Goal: Task Accomplishment & Management: Manage account settings

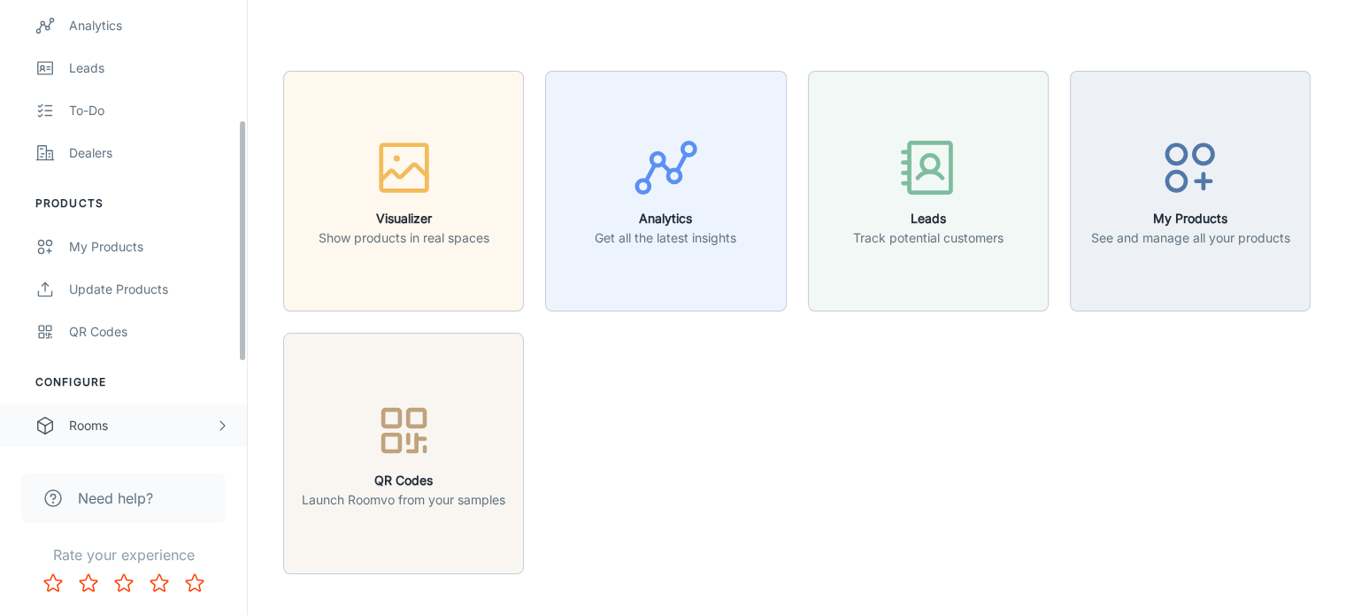
scroll to position [211, 0]
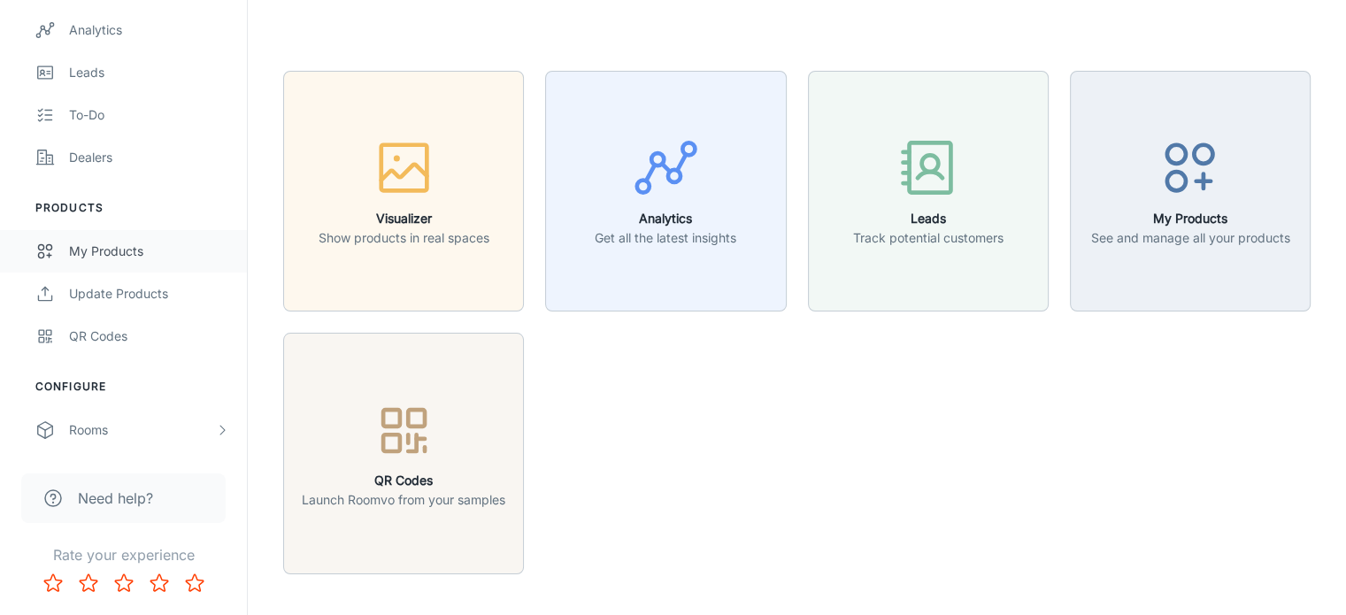
click at [113, 250] on div "My Products" at bounding box center [149, 251] width 160 height 19
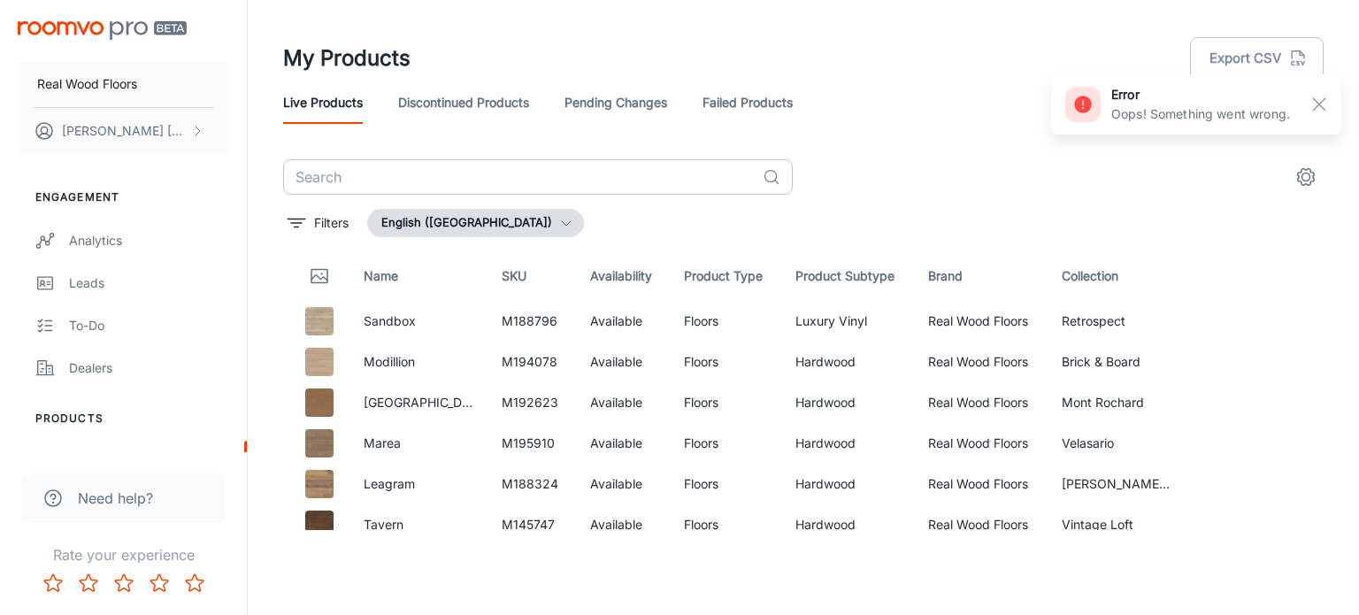
click at [426, 176] on input "text" at bounding box center [519, 176] width 472 height 35
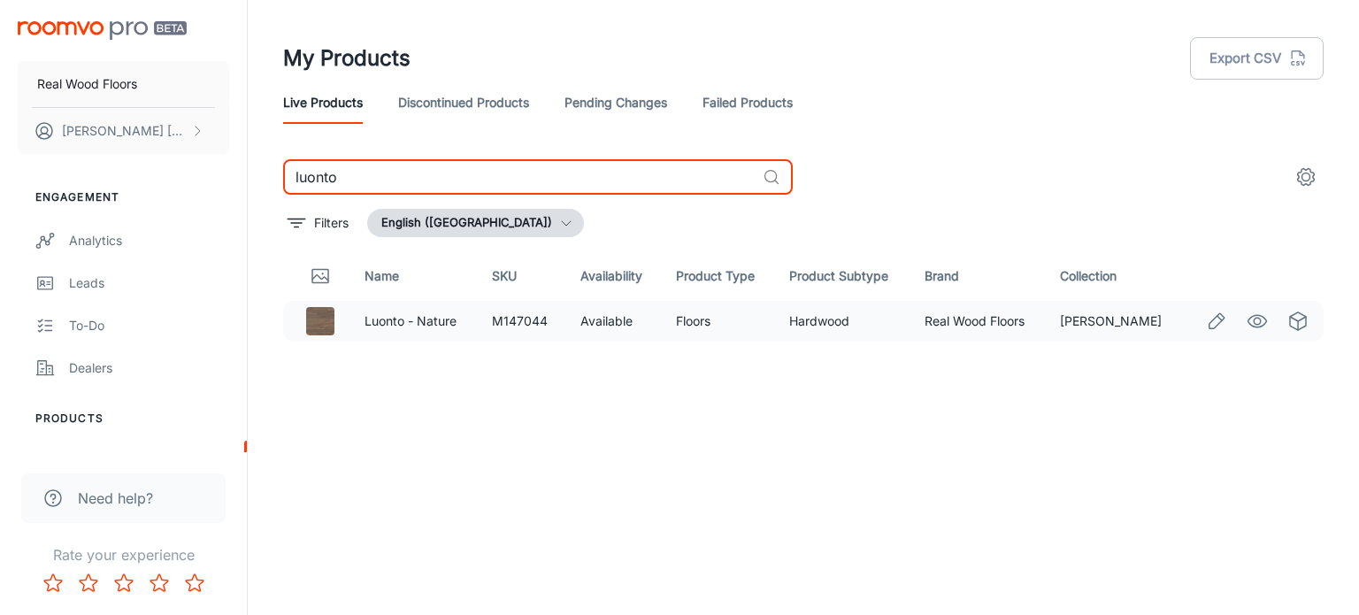
type input "luonto"
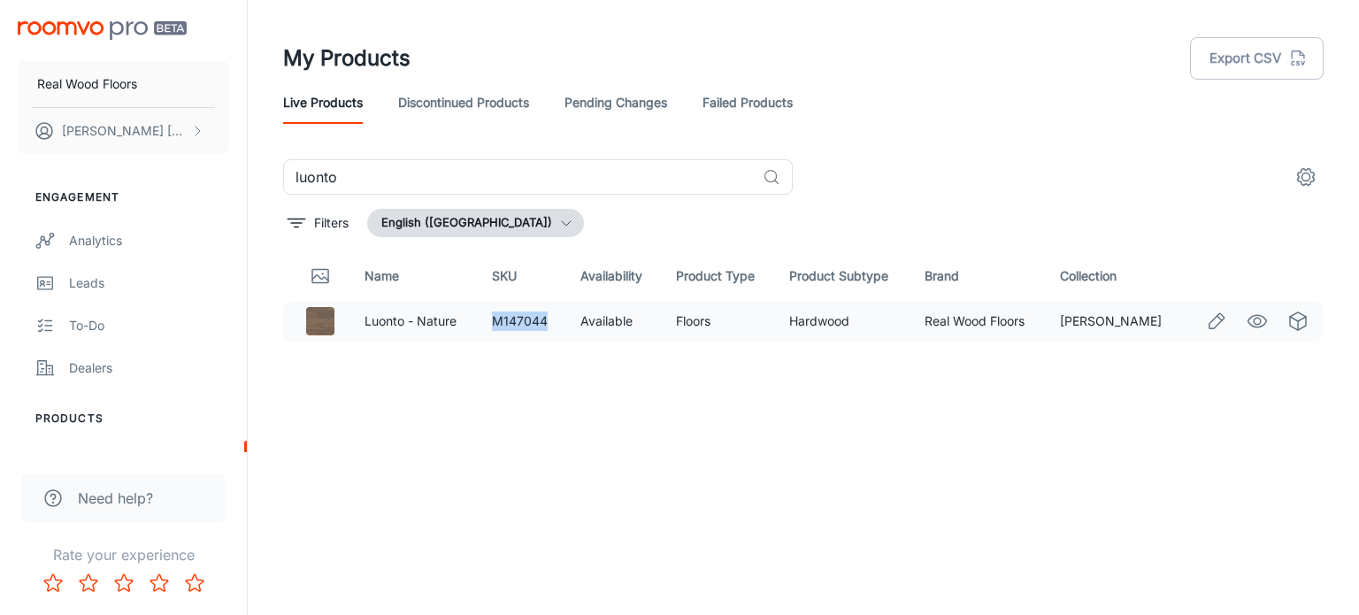
drag, startPoint x: 499, startPoint y: 319, endPoint x: 552, endPoint y: 319, distance: 53.1
click at [552, 319] on td "M147044" at bounding box center [522, 321] width 88 height 41
copy td "M147044"
drag, startPoint x: 540, startPoint y: 375, endPoint x: 483, endPoint y: 306, distance: 89.3
click at [539, 368] on div "Name SKU Availability Product Type Product Subtype Brand Collection Luonto - Na…" at bounding box center [803, 390] width 1040 height 279
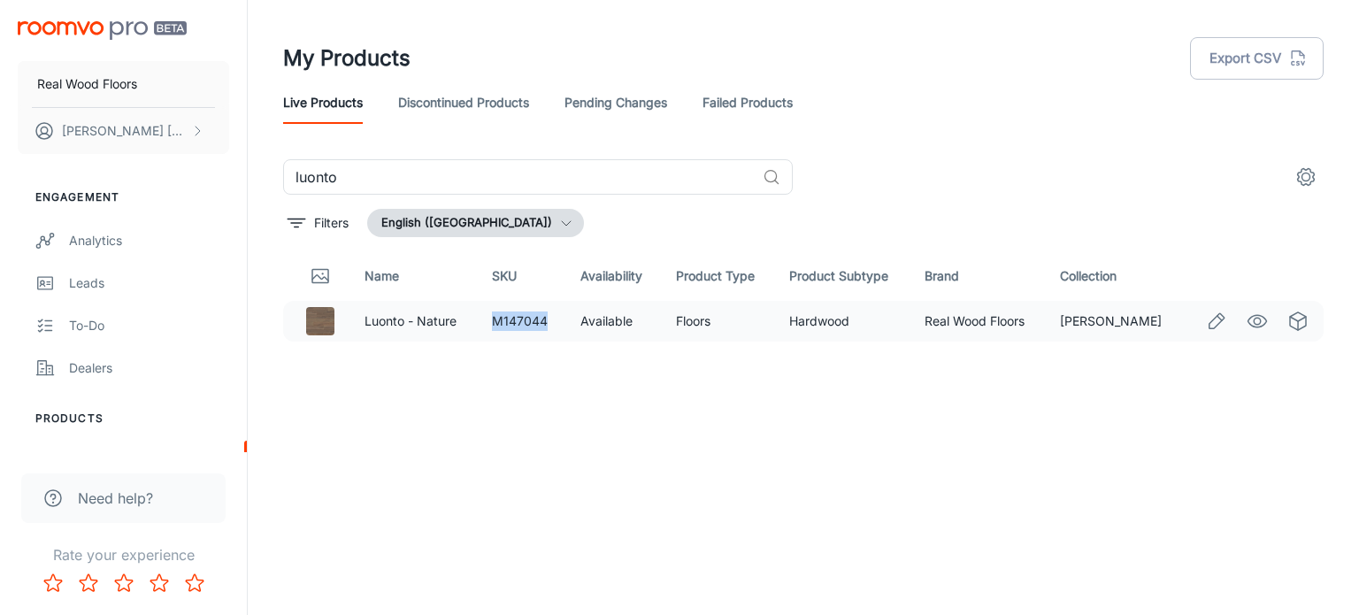
drag, startPoint x: 499, startPoint y: 316, endPoint x: 552, endPoint y: 319, distance: 53.2
click at [552, 319] on td "M147044" at bounding box center [522, 321] width 88 height 41
copy td "M147044"
click at [467, 339] on td "Luonto - Nature" at bounding box center [413, 321] width 127 height 41
drag, startPoint x: 500, startPoint y: 319, endPoint x: 556, endPoint y: 321, distance: 56.7
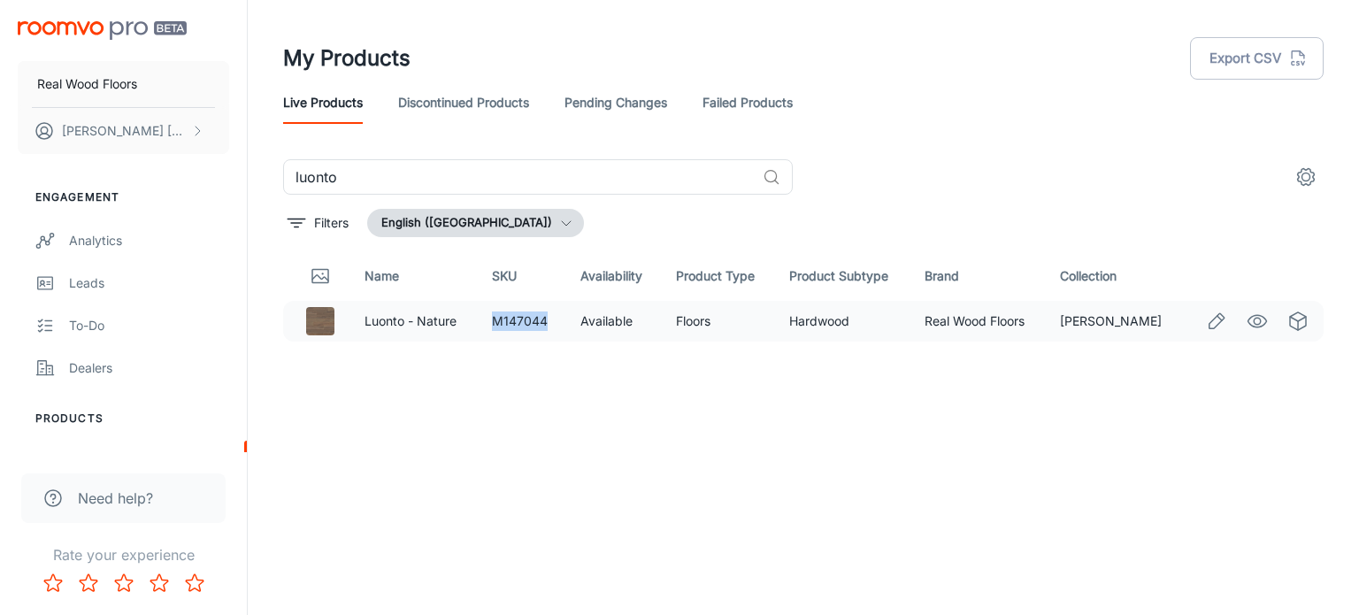
click at [556, 321] on td "M147044" at bounding box center [522, 321] width 88 height 41
copy td "M147044"
drag, startPoint x: 604, startPoint y: 402, endPoint x: 525, endPoint y: 360, distance: 89.8
click at [604, 402] on div "Name SKU Availability Product Type Product Subtype Brand Collection Luonto - Na…" at bounding box center [803, 390] width 1040 height 279
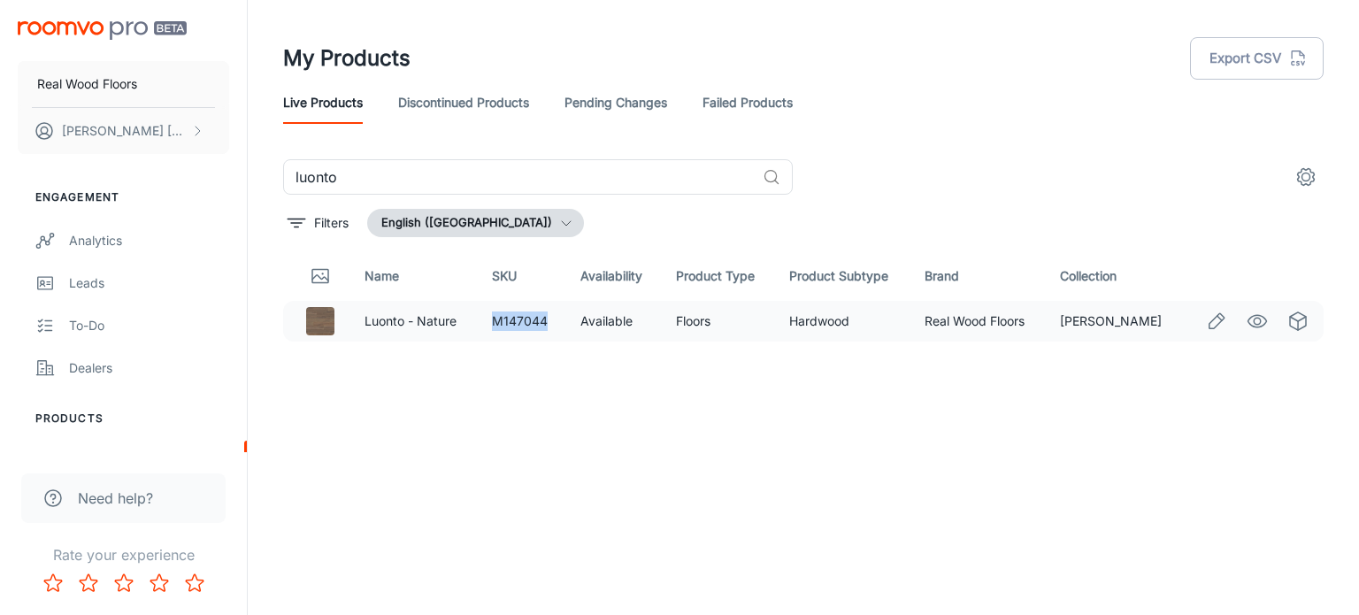
drag, startPoint x: 495, startPoint y: 318, endPoint x: 552, endPoint y: 318, distance: 56.6
click at [552, 318] on td "M147044" at bounding box center [522, 321] width 88 height 41
copy td "M147044"
click at [407, 319] on link "Luonto - Nature" at bounding box center [411, 320] width 92 height 15
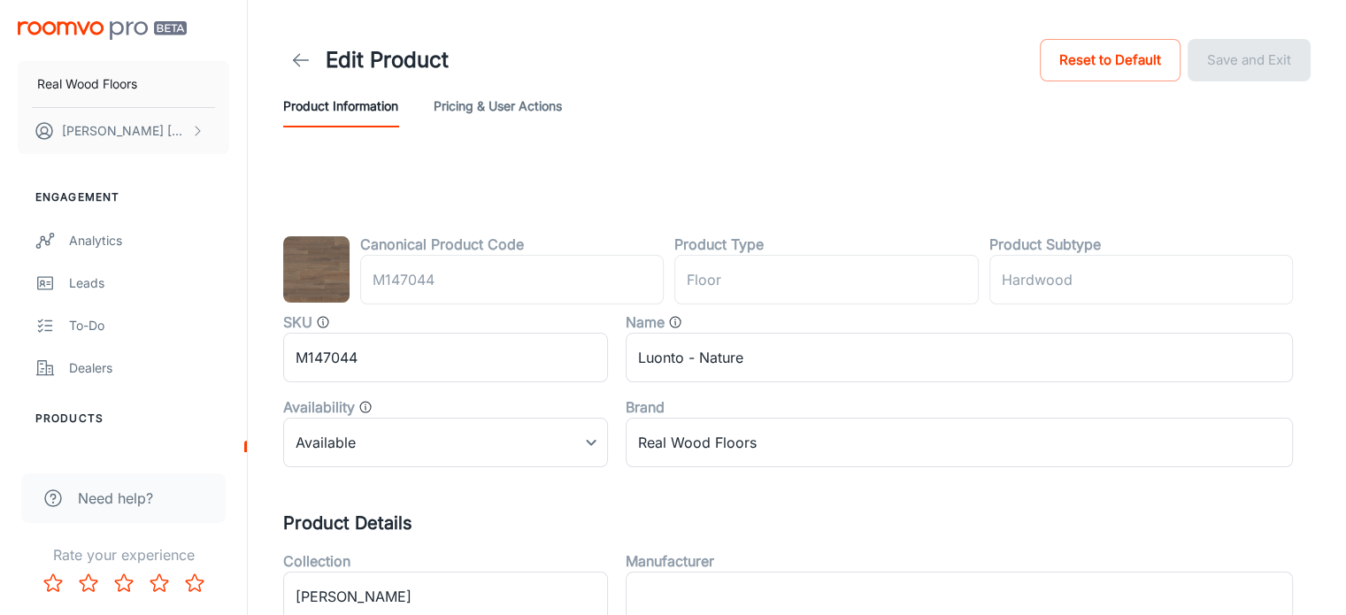
click at [480, 102] on button "Pricing & User Actions" at bounding box center [498, 106] width 128 height 42
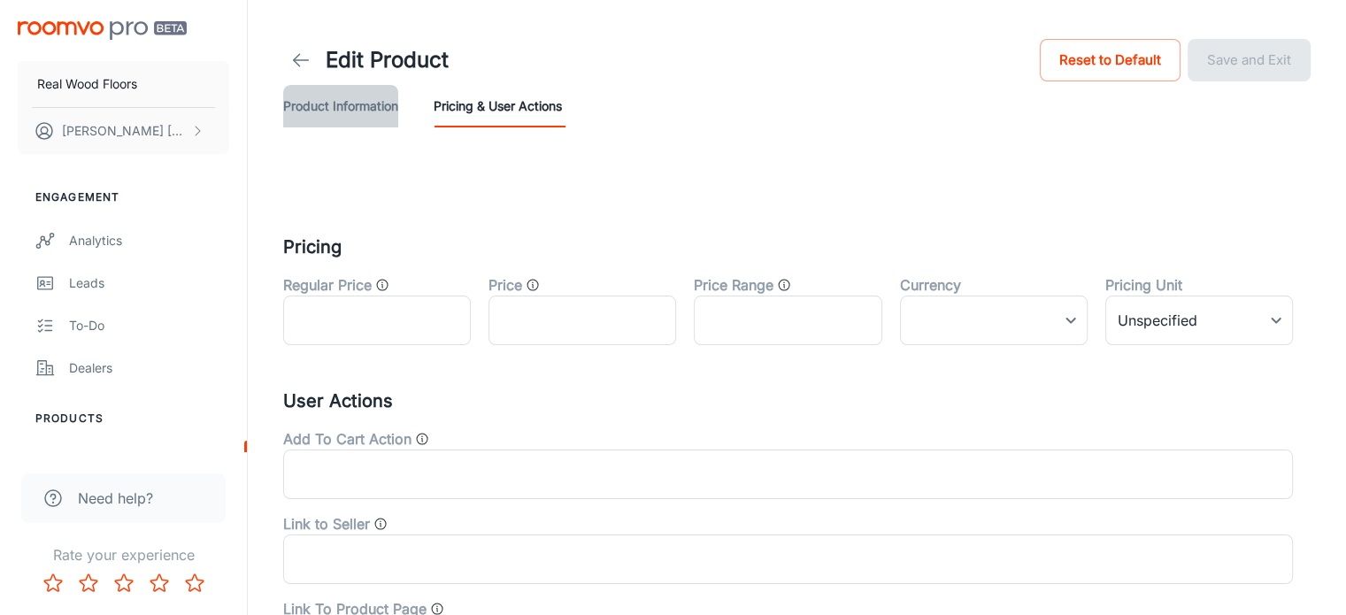
click at [361, 105] on button "Product Information" at bounding box center [340, 106] width 115 height 42
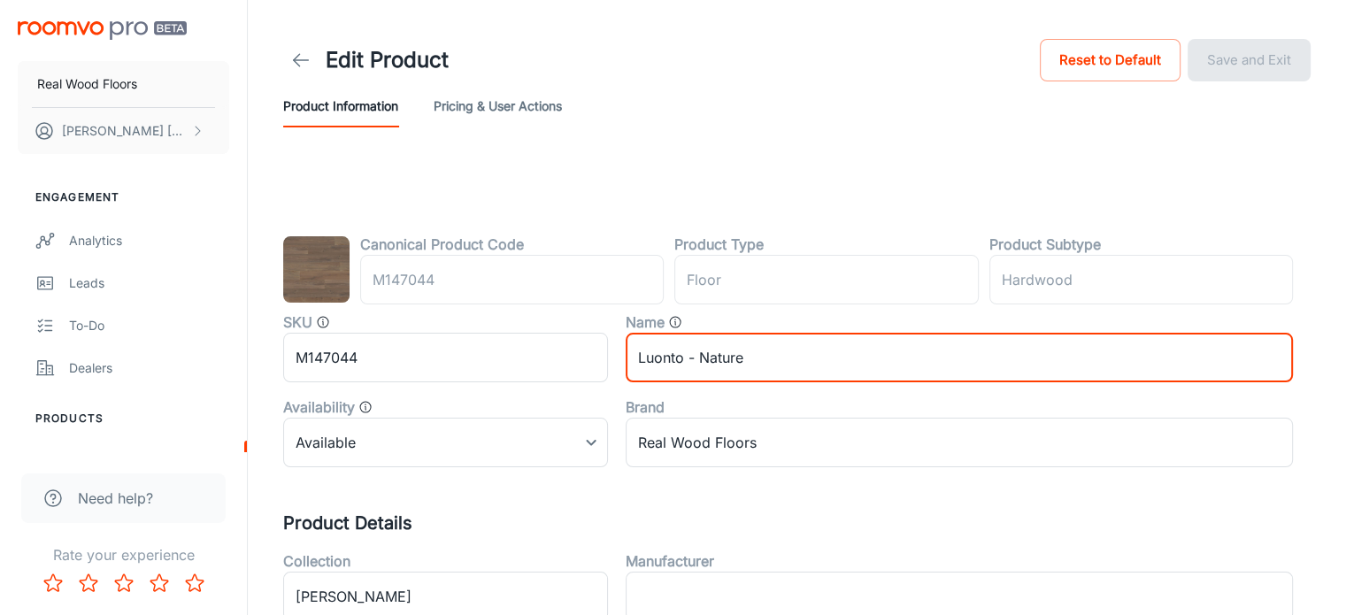
drag, startPoint x: 637, startPoint y: 364, endPoint x: 747, endPoint y: 358, distance: 109.8
click at [747, 358] on input "Luonto - Nature" at bounding box center [959, 358] width 667 height 50
